Goal: Find specific page/section: Locate a particular part of the current website

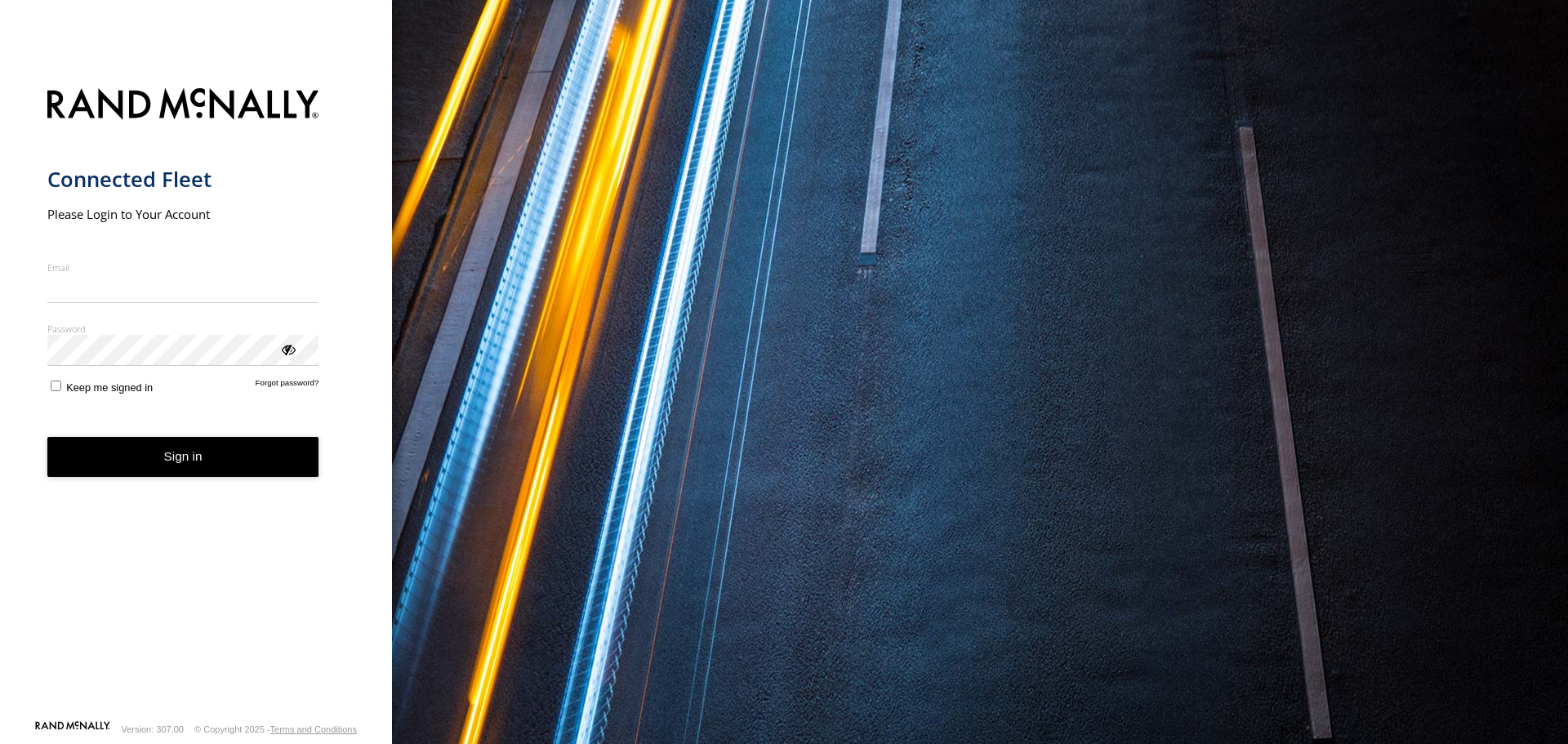
type input "**********"
click at [240, 470] on button "Sign in" at bounding box center [183, 456] width 272 height 40
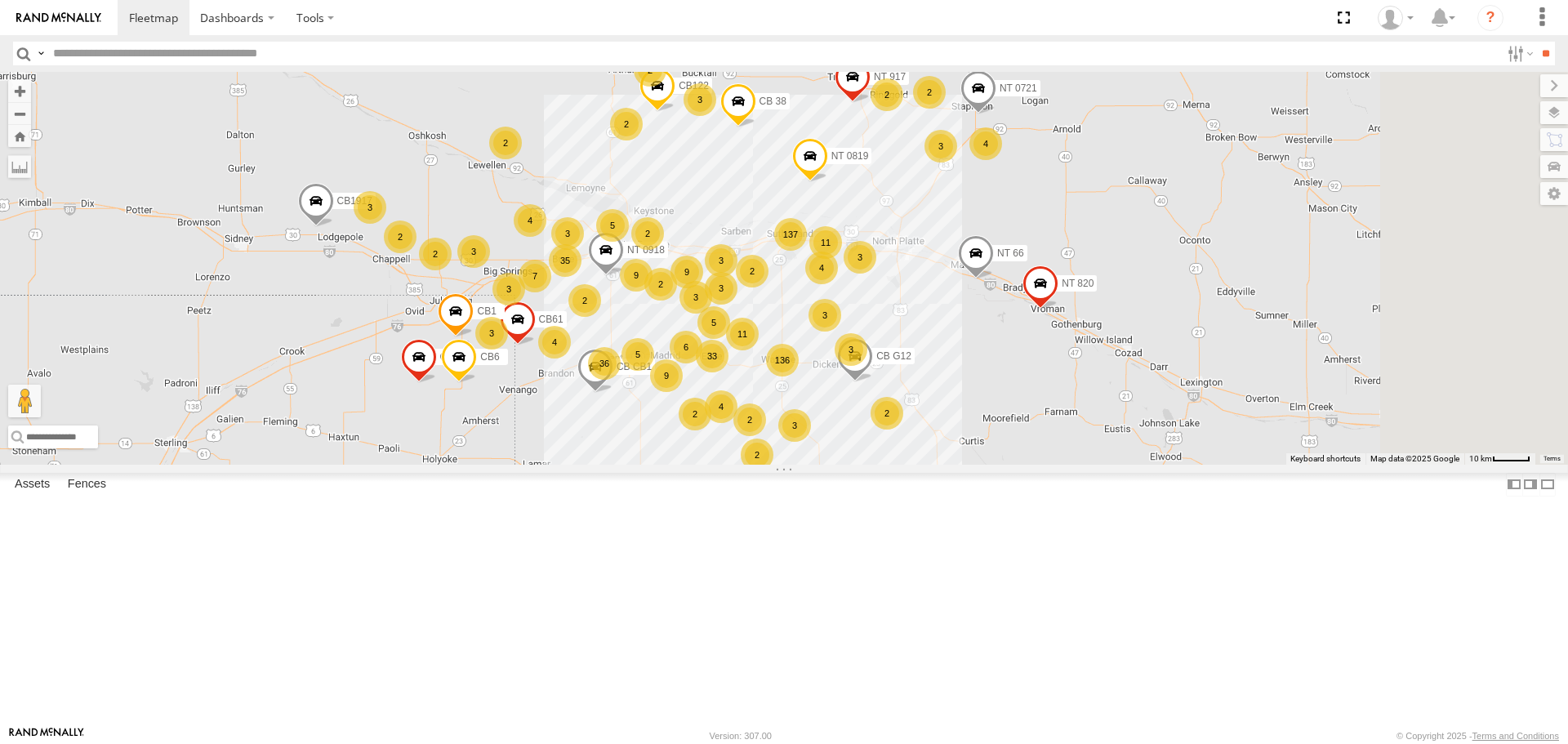
drag, startPoint x: 921, startPoint y: 549, endPoint x: 813, endPoint y: 554, distance: 108.1
click at [813, 464] on div "5 3 137 2 33 136 35 3 NT 917 2 9 NT 0721 6 4 CB1847 36 3 6 3 3 11 11 9 2 9 3 CB…" at bounding box center [784, 268] width 1568 height 392
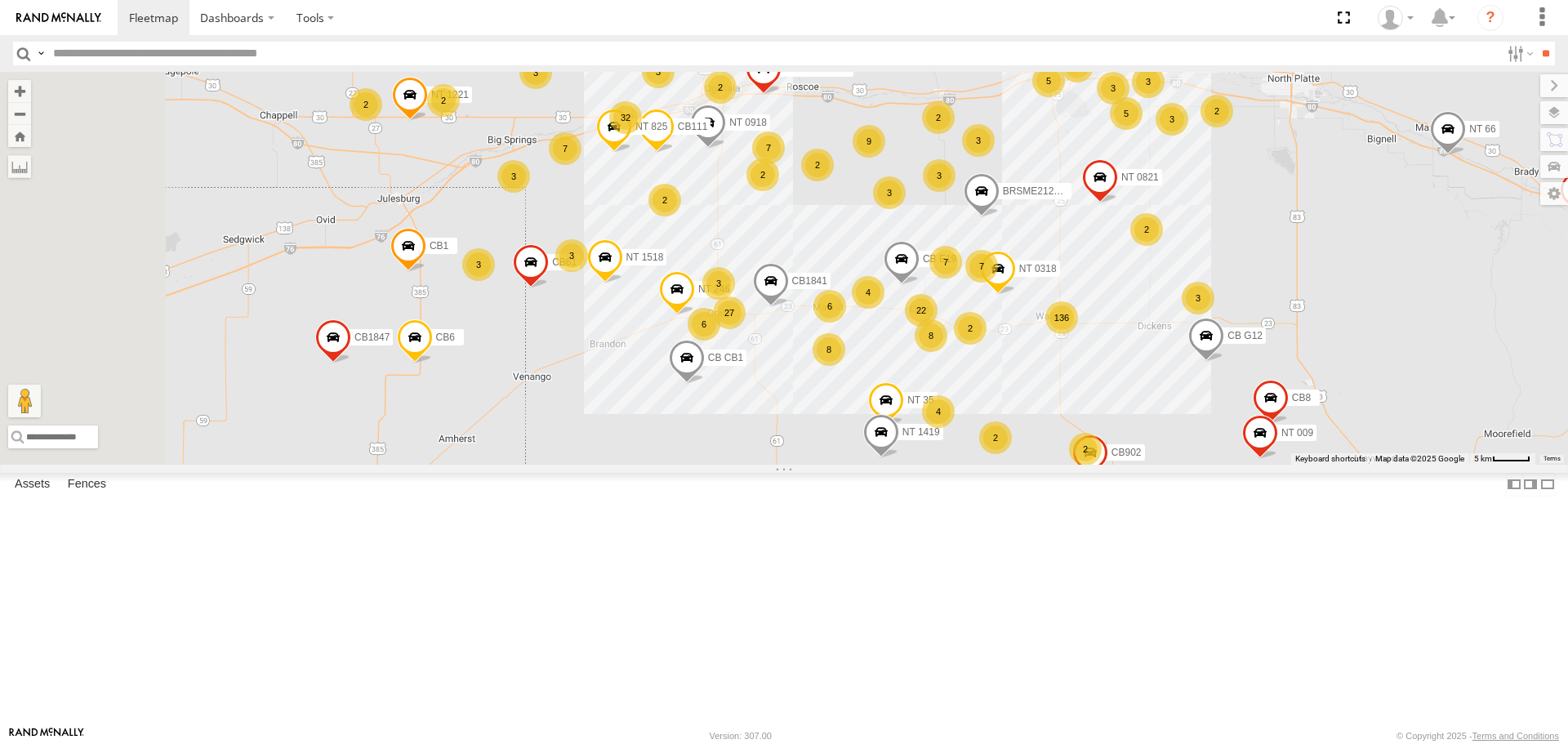
drag, startPoint x: 729, startPoint y: 525, endPoint x: 835, endPoint y: 549, distance: 108.7
click at [835, 464] on div "NT 917 NT 0721 CB1847 CB6 CB1917 CB CB1 CB G12 NT 0918 CB61 NT 820 CB1 CB122 NT…" at bounding box center [784, 268] width 1568 height 392
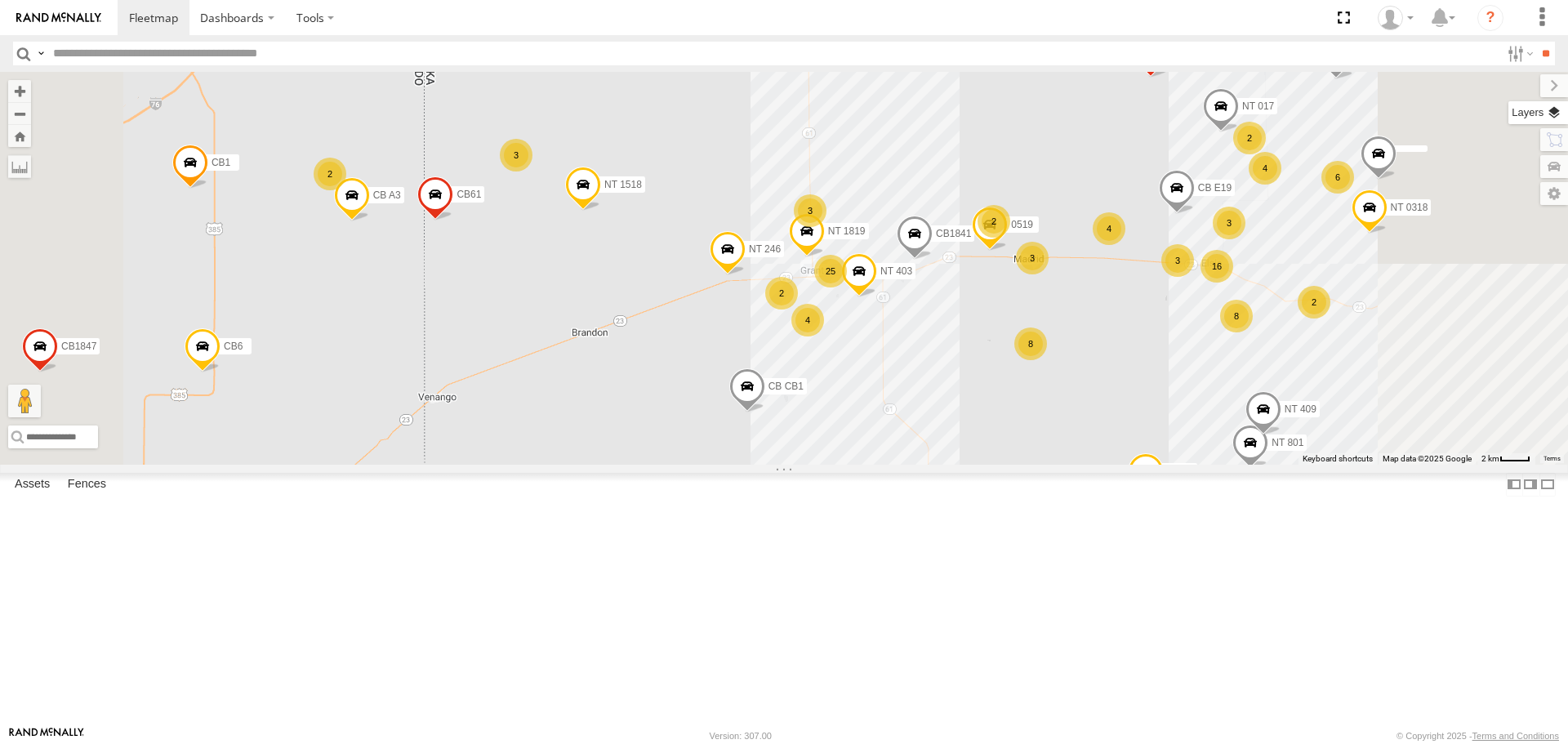
click at [1550, 110] on label at bounding box center [1538, 113] width 60 height 23
click at [0, 0] on span "Basemaps" at bounding box center [0, 0] width 0 height 0
click at [0, 0] on span "Satellite + Roadmap" at bounding box center [0, 0] width 0 height 0
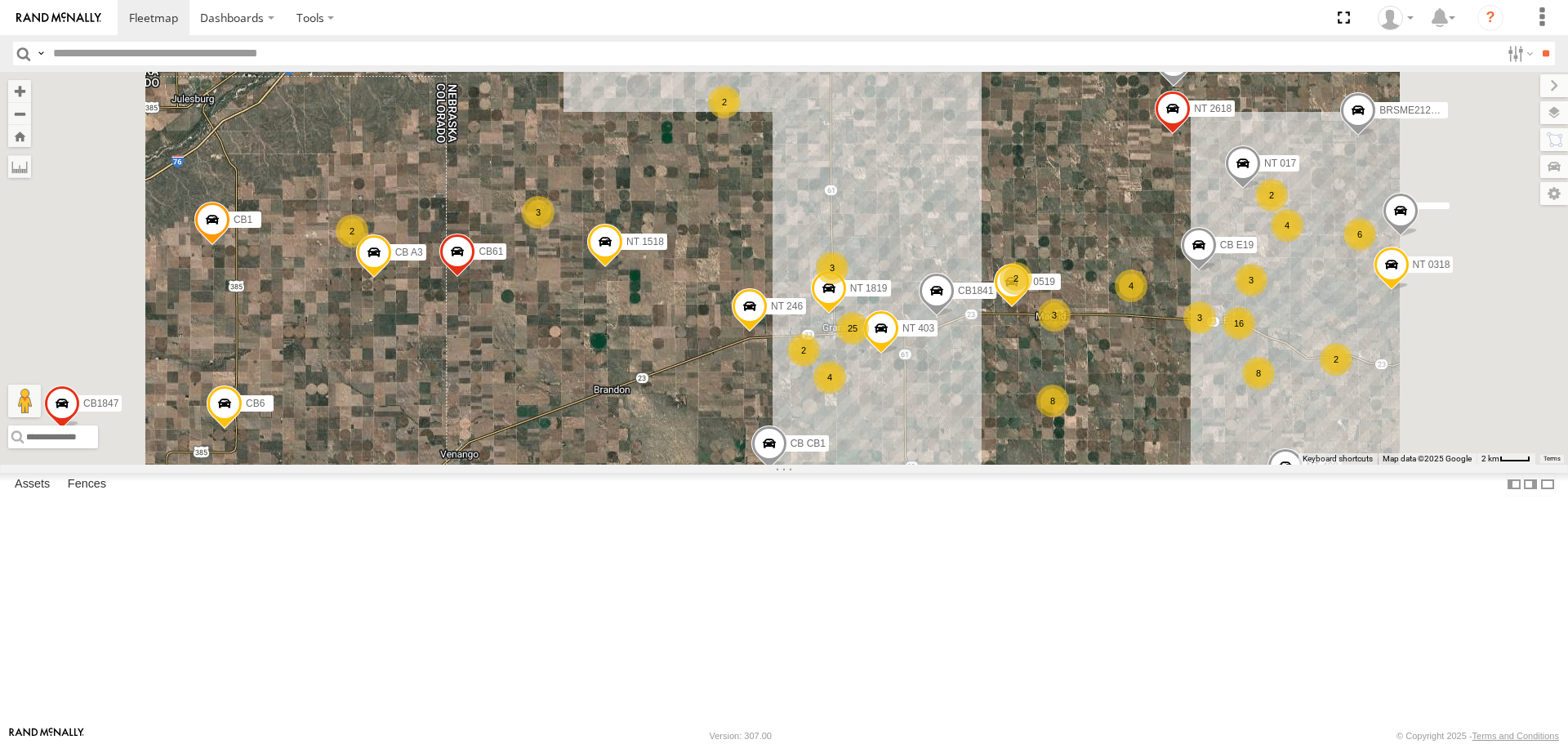
drag, startPoint x: 823, startPoint y: 442, endPoint x: 832, endPoint y: 487, distance: 45.9
click at [843, 464] on div "NT 917 NT 0721 CB1847 CB6 CB1917 CB CB1 CB G12 NT 0918 CB61 NT 820 CB1 CB122 NT…" at bounding box center [784, 268] width 1568 height 392
click at [553, 229] on div "3" at bounding box center [536, 211] width 32 height 32
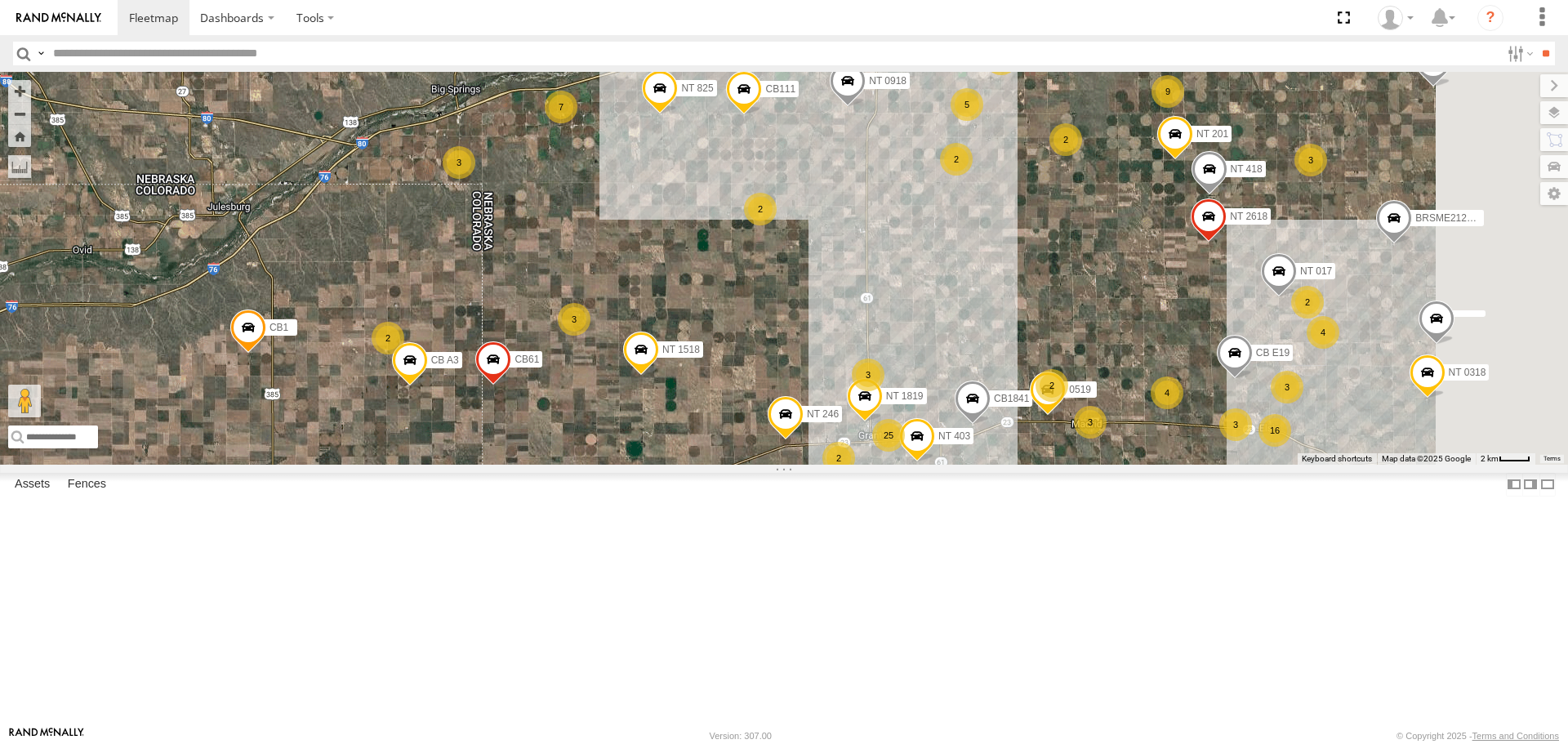
drag, startPoint x: 792, startPoint y: 596, endPoint x: 766, endPoint y: 541, distance: 60.8
click at [766, 464] on div "NT 917 NT 0721 CB1847 CB6 CB1917 CB CB1 CB G12 NT 0918 CB61 NT 820 CB1 CB122 NT…" at bounding box center [784, 268] width 1568 height 392
